Goal: Task Accomplishment & Management: Manage account settings

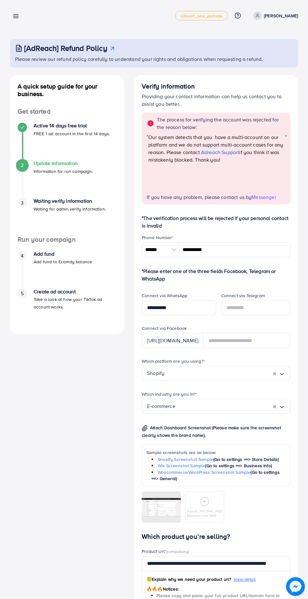
click at [284, 12] on p "[PERSON_NAME]" at bounding box center [281, 16] width 34 height 8
click at [279, 45] on ul "Log out" at bounding box center [267, 38] width 60 height 20
click at [272, 40] on link "Log out" at bounding box center [268, 37] width 60 height 14
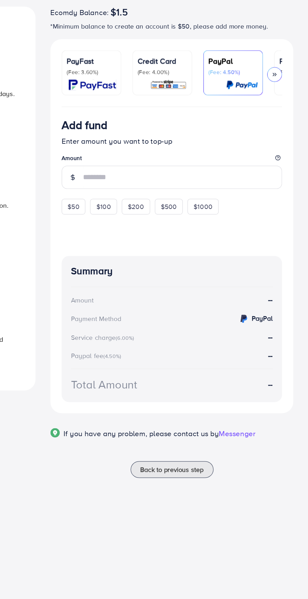
click at [147, 213] on span "$50" at bounding box center [150, 210] width 8 height 6
type input "**"
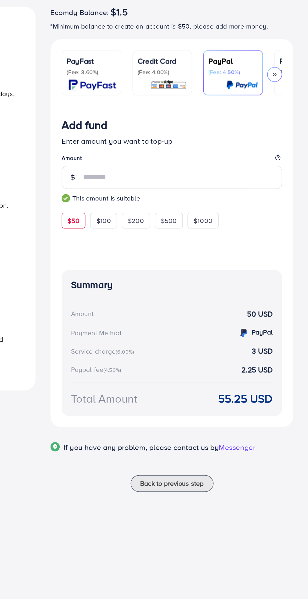
click at [217, 129] on img at bounding box center [213, 127] width 25 height 7
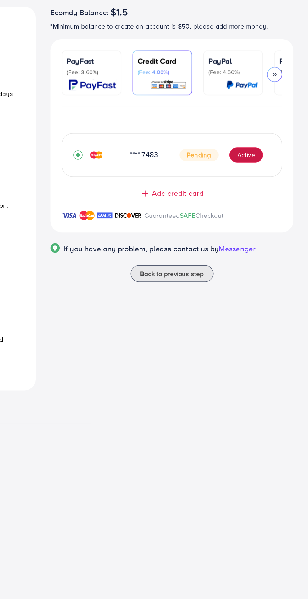
click at [266, 179] on button "Active" at bounding box center [266, 175] width 23 height 10
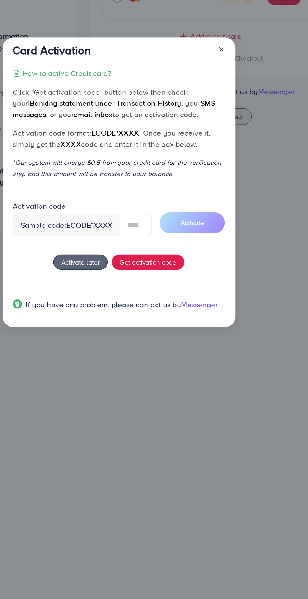
click at [221, 211] on div at bounding box center [219, 212] width 10 height 12
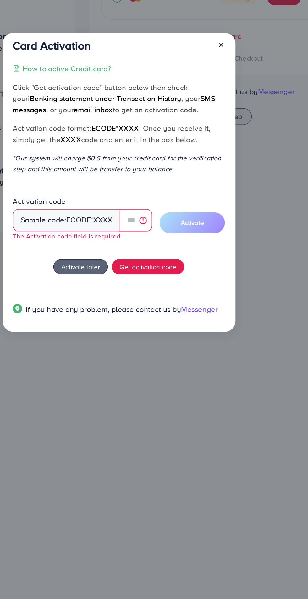
click at [222, 207] on line at bounding box center [222, 207] width 3 height 3
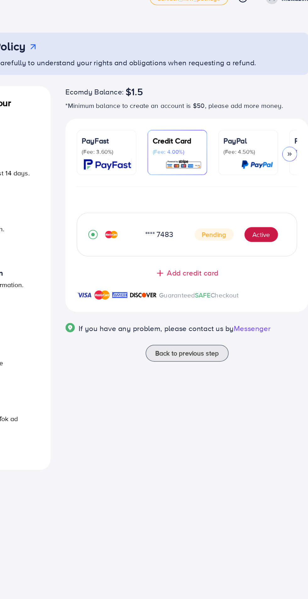
click at [264, 177] on button "Active" at bounding box center [266, 175] width 23 height 10
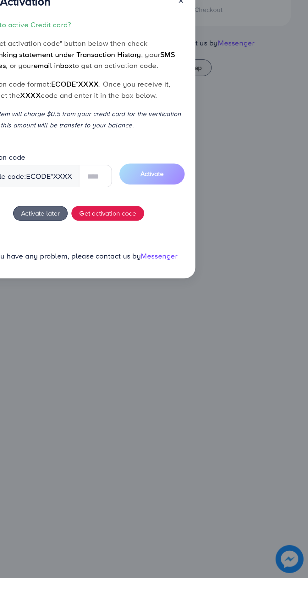
click at [271, 374] on div "Card Activation How to active Credit card? Click "Get activation code" button b…" at bounding box center [154, 299] width 308 height 599
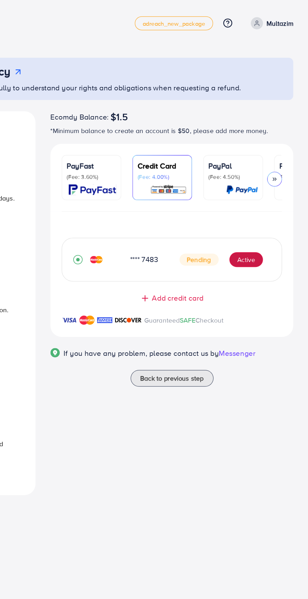
click at [295, 18] on p "Multazim" at bounding box center [289, 16] width 18 height 8
click at [233, 201] on span "Add credit card" at bounding box center [219, 200] width 35 height 7
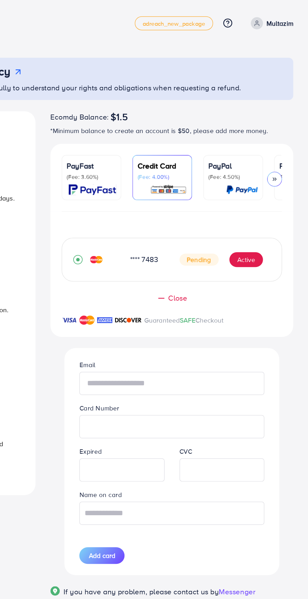
click at [238, 259] on input "text" at bounding box center [215, 259] width 124 height 16
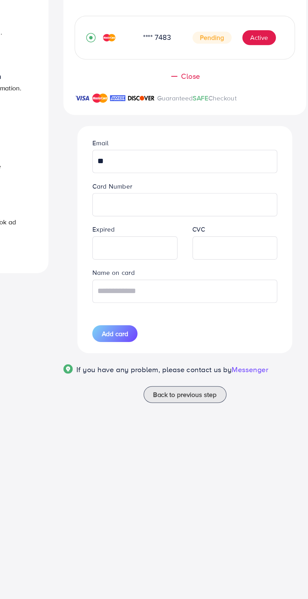
type input "*"
type input "******"
type input "**********"
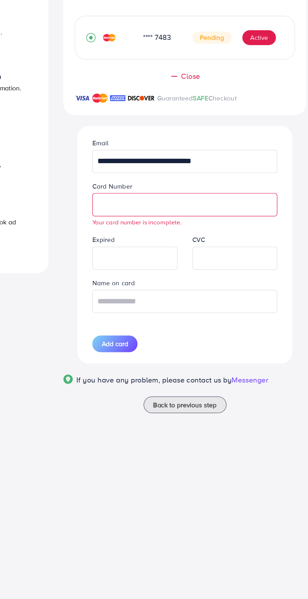
click at [173, 446] on div "Help Help Click to kickstart! Guide to payment via Credit card Most Viewed Paym…" at bounding box center [154, 442] width 298 height 12
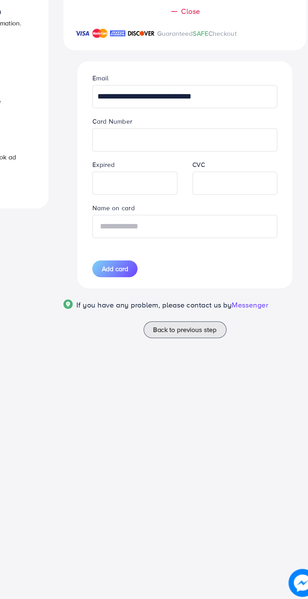
click at [239, 346] on input "text" at bounding box center [215, 346] width 124 height 16
type input "********"
click at [174, 375] on span "Add card" at bounding box center [169, 375] width 18 height 6
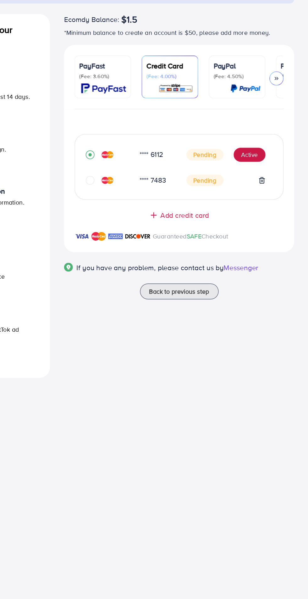
click at [271, 177] on button "Active" at bounding box center [266, 175] width 23 height 10
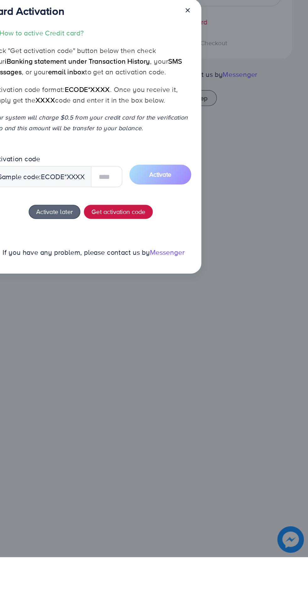
click at [178, 353] on span "Get activation code" at bounding box center [172, 353] width 38 height 7
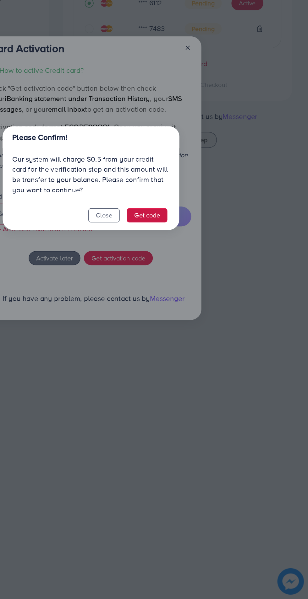
click at [194, 324] on button "Get code" at bounding box center [193, 326] width 29 height 10
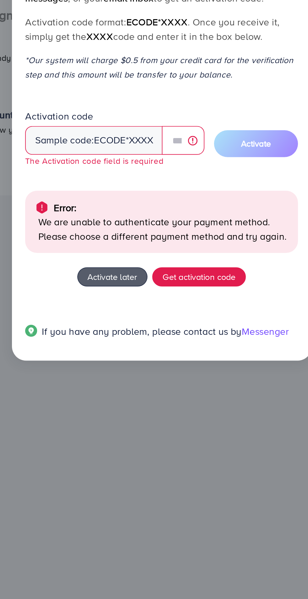
click at [119, 377] on span "Activate later" at bounding box center [127, 376] width 26 height 7
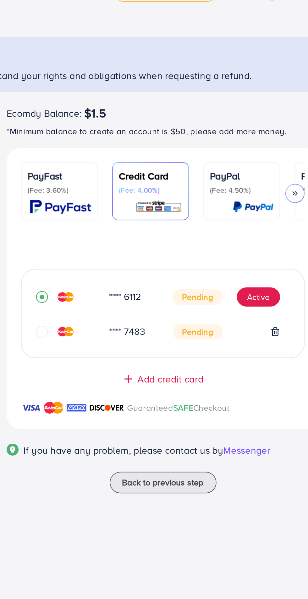
click at [240, 199] on div "**** 7483 Pending" at bounding box center [215, 193] width 133 height 12
click at [149, 194] on icon "circle" at bounding box center [152, 193] width 6 height 6
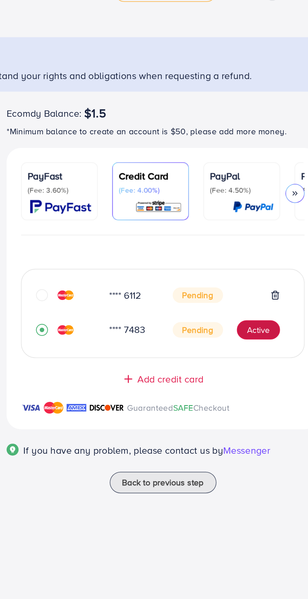
click at [268, 194] on button "Active" at bounding box center [266, 192] width 23 height 10
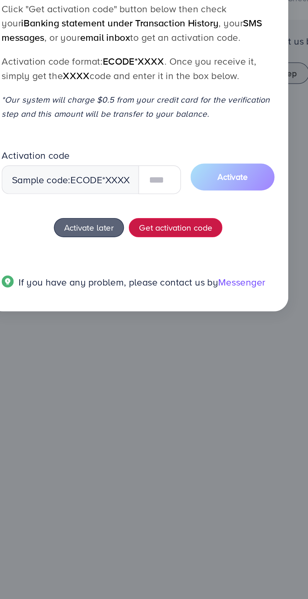
click at [186, 352] on button "Get activation code" at bounding box center [172, 353] width 49 height 10
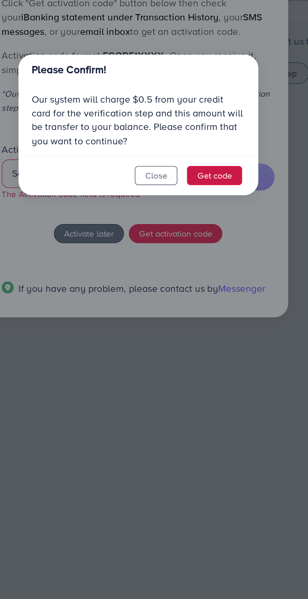
click at [198, 326] on button "Get code" at bounding box center [193, 326] width 29 height 10
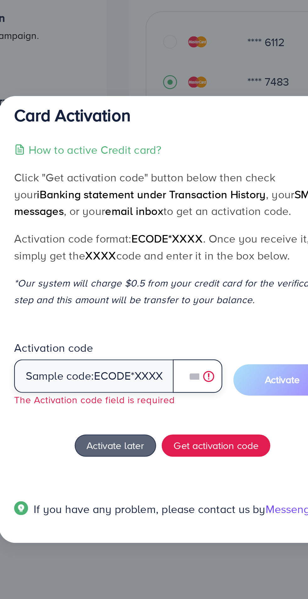
click at [161, 327] on input "text" at bounding box center [164, 325] width 22 height 15
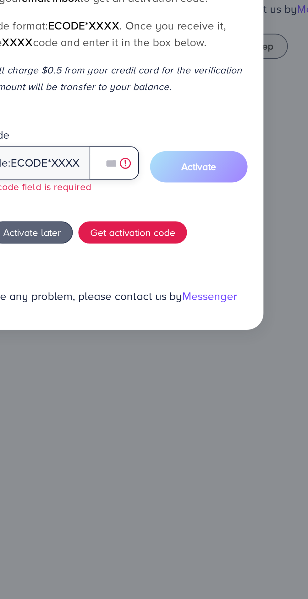
click at [162, 323] on input "text" at bounding box center [164, 325] width 22 height 15
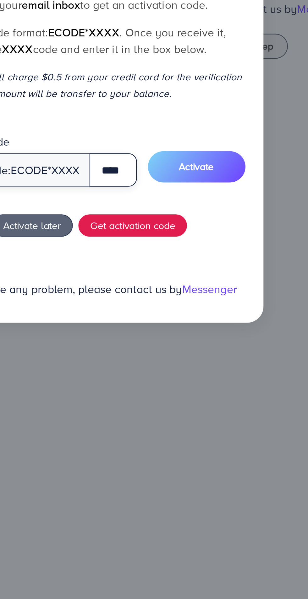
type input "****"
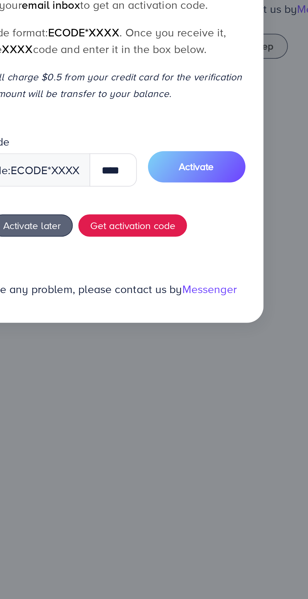
click at [209, 327] on span "Activate" at bounding box center [202, 327] width 16 height 6
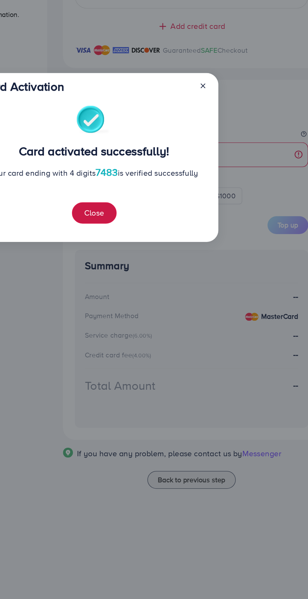
click at [157, 334] on button "Close" at bounding box center [153, 334] width 28 height 13
